Goal: Task Accomplishment & Management: Use online tool/utility

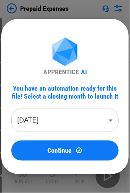
click at [94, 105] on body "Prepaid Expenses User information pending... Import Sheet pending... Unhide Col…" at bounding box center [65, 96] width 130 height 193
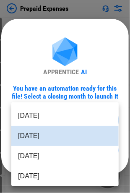
click at [80, 115] on li "[DATE]" at bounding box center [64, 116] width 107 height 20
type input "********"
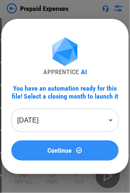
click at [66, 154] on span "Continue" at bounding box center [60, 150] width 24 height 7
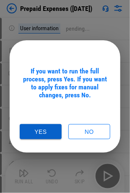
click at [45, 134] on button "Yes" at bounding box center [41, 132] width 42 height 16
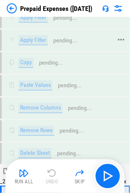
scroll to position [2132, 0]
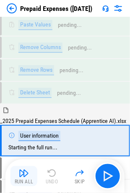
click at [26, 177] on img "button" at bounding box center [24, 173] width 10 height 10
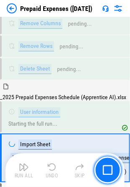
scroll to position [2180, 0]
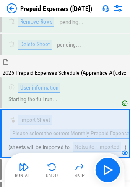
click at [16, 170] on button "Run All" at bounding box center [23, 170] width 27 height 20
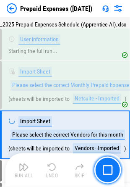
scroll to position [2229, 0]
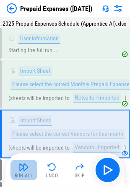
click at [23, 175] on div "Run All" at bounding box center [24, 175] width 19 height 5
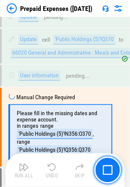
scroll to position [3606, 0]
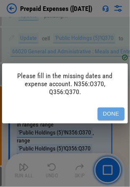
click at [103, 113] on button "Done" at bounding box center [111, 113] width 27 height 13
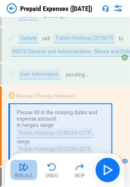
click at [19, 168] on img "button" at bounding box center [24, 167] width 10 height 10
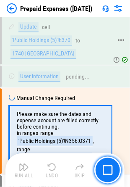
scroll to position [3779, 0]
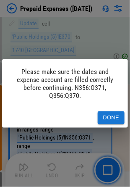
click at [111, 118] on button "Done" at bounding box center [111, 117] width 27 height 13
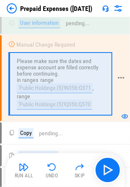
scroll to position [3863, 0]
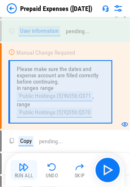
click at [22, 171] on img "button" at bounding box center [24, 167] width 10 height 10
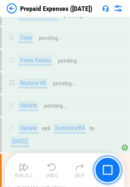
scroll to position [5950, 0]
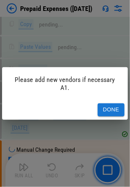
click at [115, 111] on button "Done" at bounding box center [111, 109] width 27 height 13
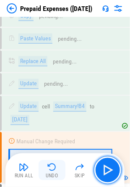
scroll to position [5992, 0]
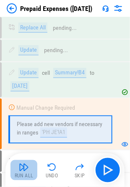
click at [25, 171] on img "button" at bounding box center [24, 167] width 10 height 10
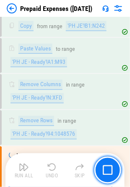
scroll to position [6266, 0]
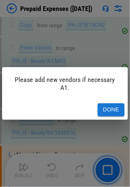
click at [107, 112] on button "Done" at bounding box center [111, 109] width 27 height 13
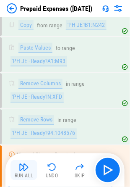
click at [25, 172] on button "Run All" at bounding box center [23, 170] width 27 height 20
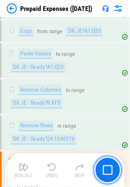
scroll to position [6583, 0]
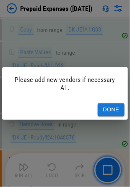
click at [112, 110] on button "Done" at bounding box center [111, 109] width 27 height 13
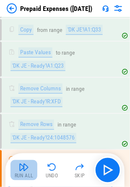
click at [26, 171] on img "button" at bounding box center [24, 167] width 10 height 10
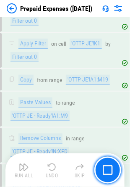
scroll to position [6919, 0]
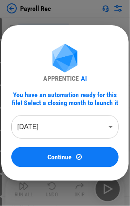
click at [64, 130] on body "Payroll Rec Move Or Copy Sheet pending... Close Workbook pending... Update pend…" at bounding box center [65, 103] width 130 height 206
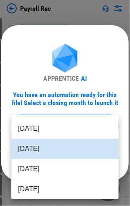
click at [72, 129] on li "[DATE]" at bounding box center [64, 128] width 107 height 20
type input "********"
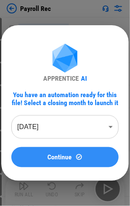
click at [73, 157] on div "Continue" at bounding box center [64, 156] width 87 height 7
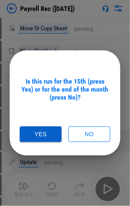
click at [44, 132] on button "Yes" at bounding box center [41, 134] width 42 height 16
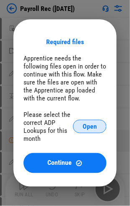
click at [92, 128] on span "Open" at bounding box center [90, 126] width 14 height 7
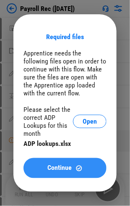
click at [57, 166] on span "Continue" at bounding box center [60, 168] width 24 height 7
click at [57, 144] on div "Manual Change Required" at bounding box center [45, 141] width 59 height 6
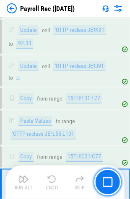
scroll to position [2047, 0]
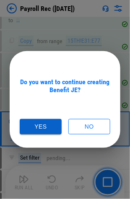
click at [45, 126] on button "Yes" at bounding box center [41, 127] width 42 height 16
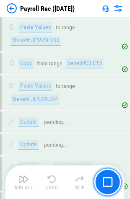
scroll to position [3819, 0]
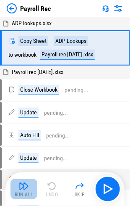
click at [20, 187] on img "button" at bounding box center [24, 186] width 10 height 10
